Goal: Contribute content

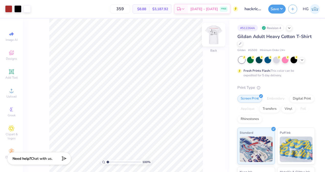
click at [213, 42] on img at bounding box center [213, 35] width 20 height 20
click at [211, 32] on img at bounding box center [213, 35] width 20 height 20
click at [211, 37] on img at bounding box center [213, 35] width 20 height 20
click at [31, 10] on div at bounding box center [27, 8] width 7 height 7
type input "1.8039846497126"
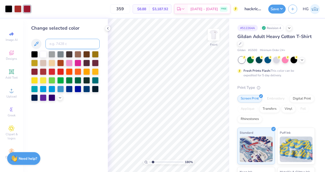
click at [58, 45] on input at bounding box center [72, 44] width 54 height 10
type input "7627"
click at [108, 29] on icon at bounding box center [108, 28] width 4 height 4
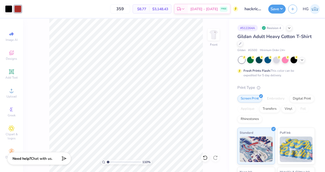
click at [210, 51] on div "110 % Front" at bounding box center [126, 96] width 206 height 154
click at [278, 9] on button "Save" at bounding box center [276, 8] width 17 height 9
type input "1.10470682529811"
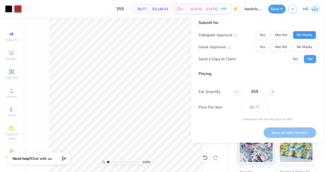
click at [305, 37] on button "No Marks" at bounding box center [304, 35] width 23 height 8
click at [305, 46] on button "No Marks" at bounding box center [304, 47] width 23 height 8
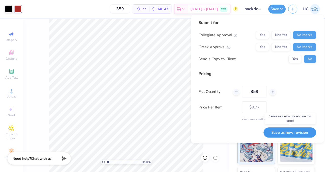
click at [283, 133] on button "Save as new revision" at bounding box center [289, 133] width 53 height 10
type input "$8.77"
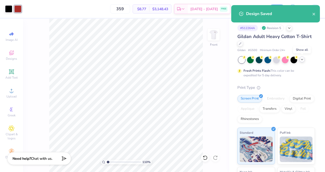
click at [302, 58] on icon at bounding box center [302, 60] width 4 height 4
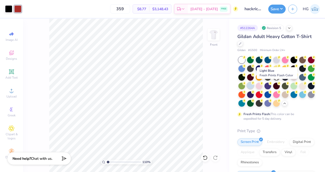
click at [254, 85] on div at bounding box center [250, 85] width 7 height 7
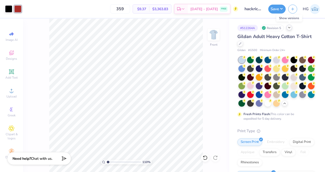
click at [290, 29] on icon at bounding box center [289, 28] width 4 height 4
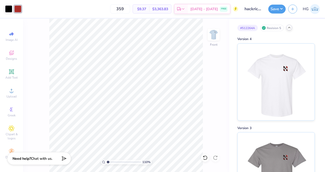
click at [290, 29] on icon at bounding box center [289, 28] width 4 height 4
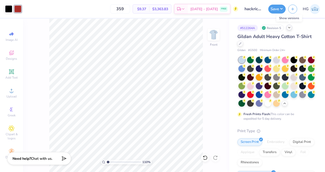
click at [288, 26] on icon at bounding box center [289, 28] width 4 height 4
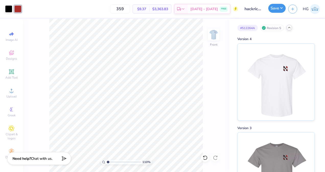
click at [282, 10] on button "Save" at bounding box center [276, 8] width 17 height 9
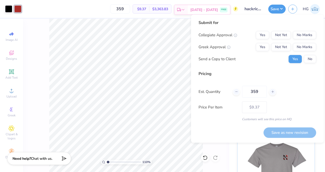
type input "1.10470682529811"
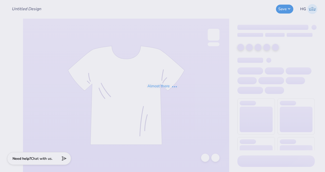
type input "hackrice15"
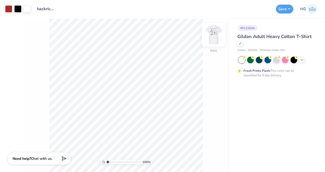
click at [212, 33] on img at bounding box center [213, 35] width 20 height 20
click at [283, 11] on button "Save" at bounding box center [284, 8] width 17 height 9
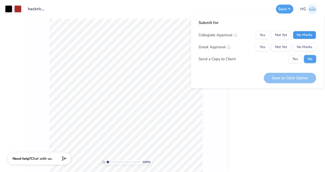
click at [307, 38] on button "No Marks" at bounding box center [304, 35] width 23 height 8
click at [307, 44] on button "No Marks" at bounding box center [304, 47] width 23 height 8
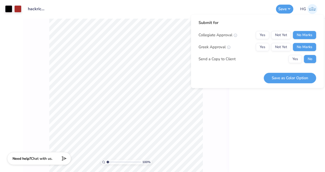
click at [306, 98] on div "# 512264A Gildan Adult Heavy Cotton T-Shirt Gildan # G500 Minimum Order: 24 + F…" at bounding box center [277, 96] width 96 height 154
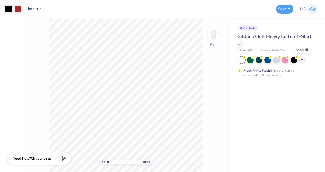
click at [302, 60] on icon at bounding box center [302, 60] width 4 height 4
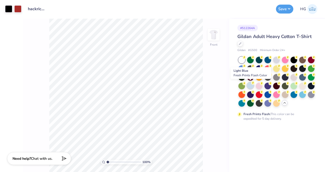
click at [252, 87] on div at bounding box center [250, 85] width 7 height 7
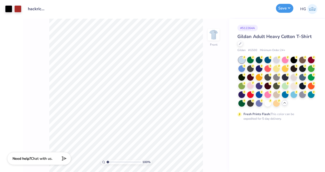
click at [280, 11] on button "Save" at bounding box center [284, 8] width 17 height 9
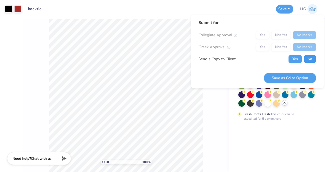
click at [306, 59] on button "No" at bounding box center [310, 59] width 12 height 8
click at [296, 78] on button "Save as Color Option" at bounding box center [290, 78] width 52 height 10
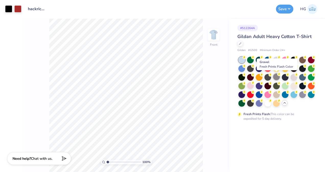
click at [277, 76] on div at bounding box center [276, 77] width 7 height 7
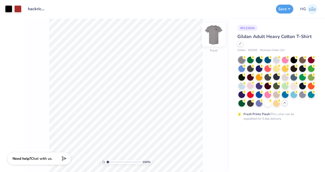
click at [214, 33] on img at bounding box center [213, 35] width 20 height 20
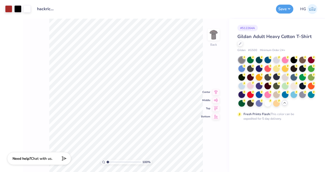
click at [204, 57] on div "100 % Back Center Middle Top Bottom" at bounding box center [126, 96] width 206 height 154
click at [212, 40] on img at bounding box center [213, 35] width 20 height 20
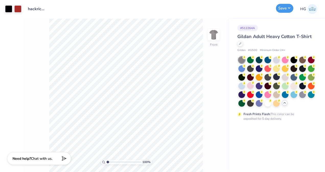
click at [283, 11] on button "Save" at bounding box center [284, 8] width 17 height 9
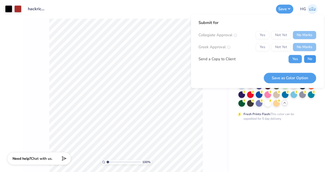
click at [305, 58] on button "No" at bounding box center [310, 59] width 12 height 8
click at [299, 79] on button "Save as Color Option" at bounding box center [290, 78] width 52 height 10
